Goal: Task Accomplishment & Management: Use online tool/utility

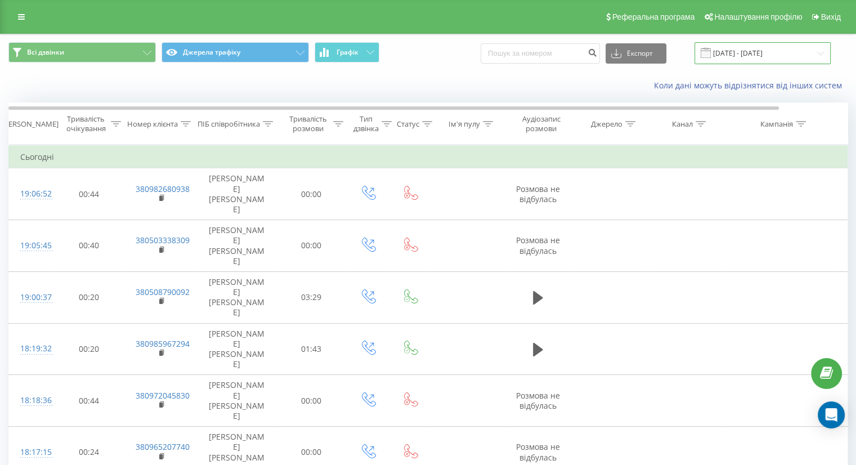
click at [799, 57] on input "[DATE] - [DATE]" at bounding box center [763, 53] width 136 height 22
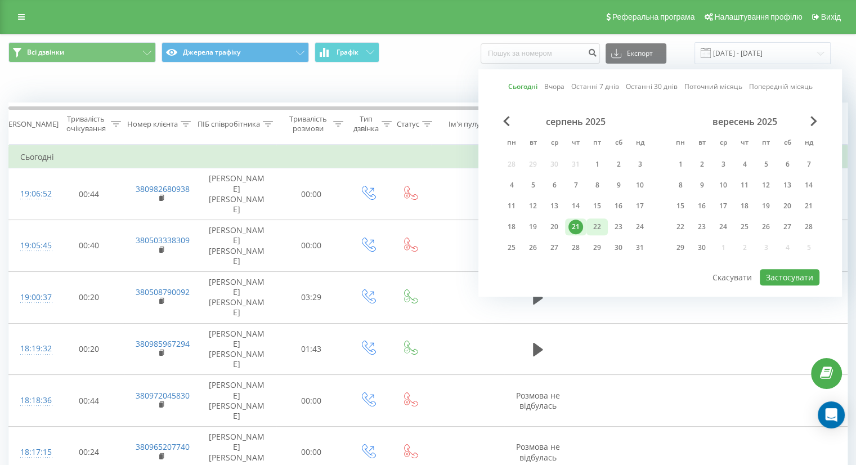
click at [594, 225] on div "22" at bounding box center [597, 227] width 15 height 15
click at [595, 225] on div "22" at bounding box center [597, 227] width 15 height 15
click at [778, 271] on button "Застосувати" at bounding box center [790, 277] width 60 height 16
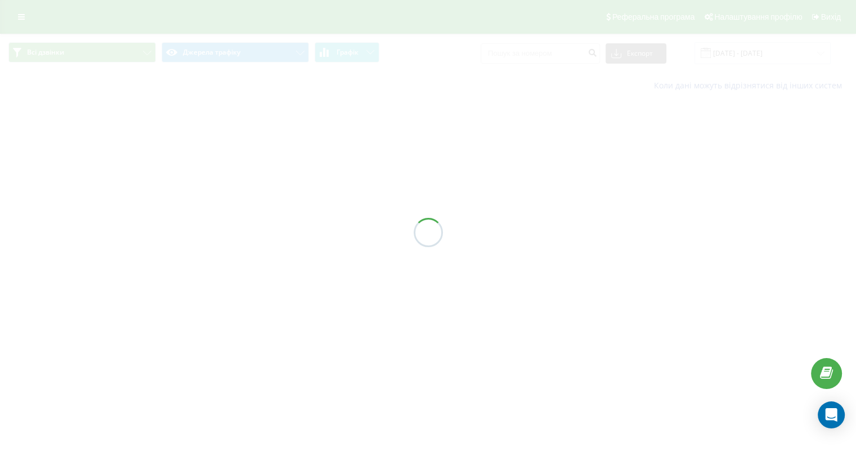
type input "[DATE] - [DATE]"
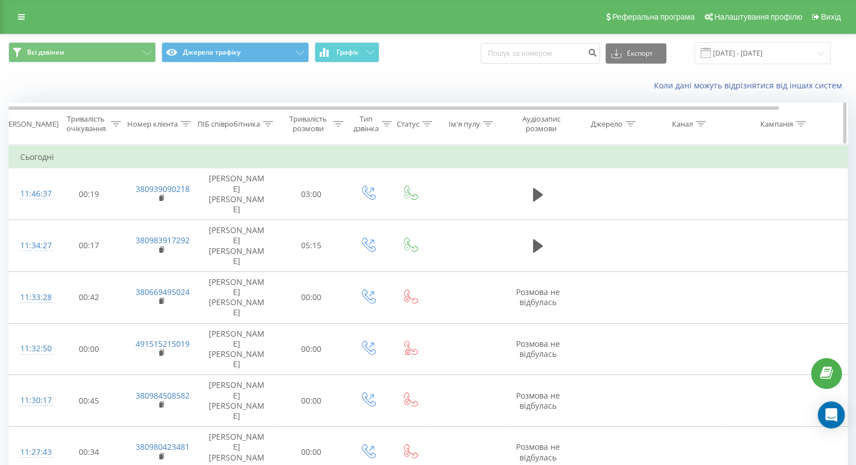
click at [342, 125] on icon at bounding box center [338, 124] width 10 height 6
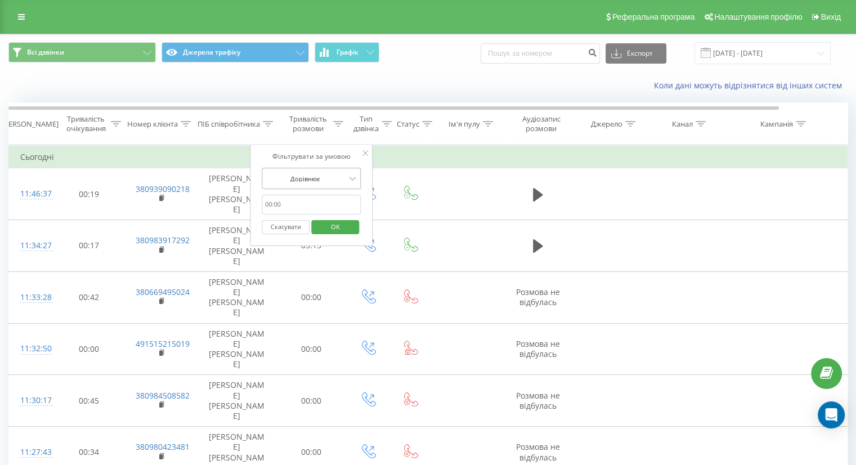
click at [340, 180] on div at bounding box center [305, 178] width 80 height 11
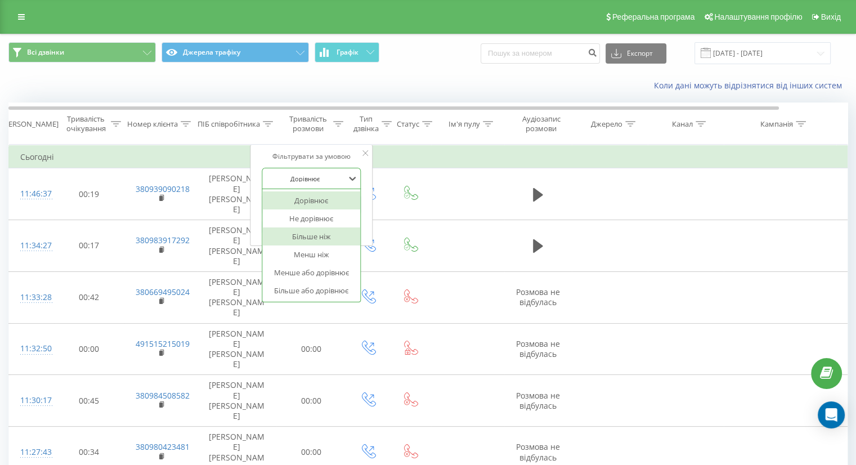
click at [335, 240] on div "Більше ніж" at bounding box center [311, 236] width 98 height 18
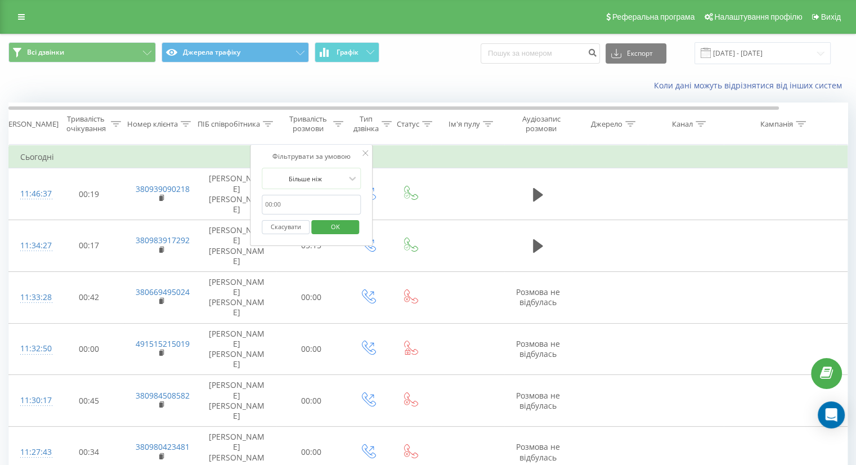
click at [347, 201] on input "text" at bounding box center [311, 205] width 99 height 20
type input "59"
click at [344, 226] on span "OK" at bounding box center [336, 226] width 32 height 17
